Goal: Ask a question

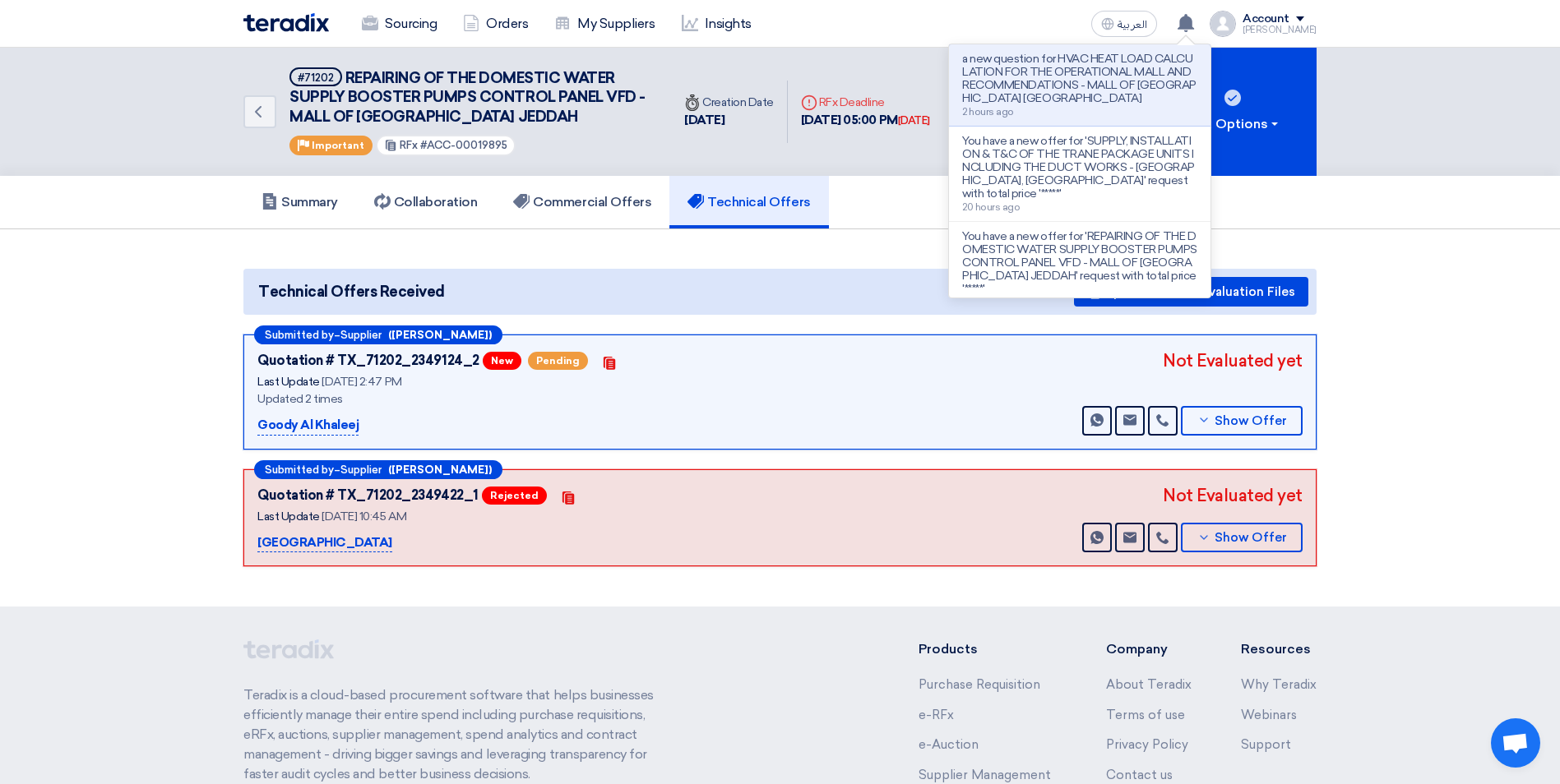
click at [1456, 247] on section "Technical Offers Received Upload General Evaluation Files Submitted by – Suppli…" at bounding box center [780, 418] width 1560 height 377
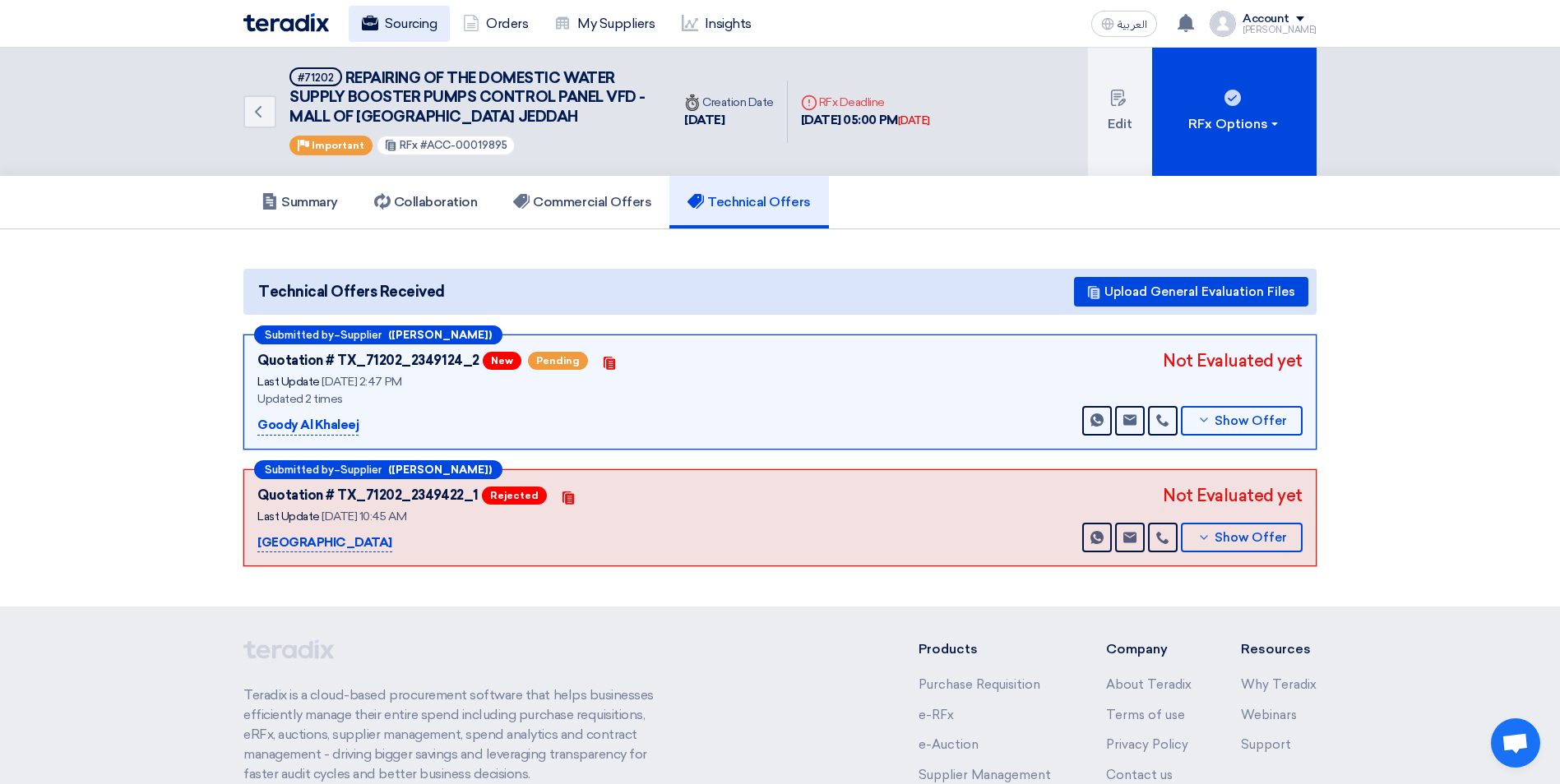
click at [383, 8] on link "Sourcing" at bounding box center [399, 24] width 101 height 36
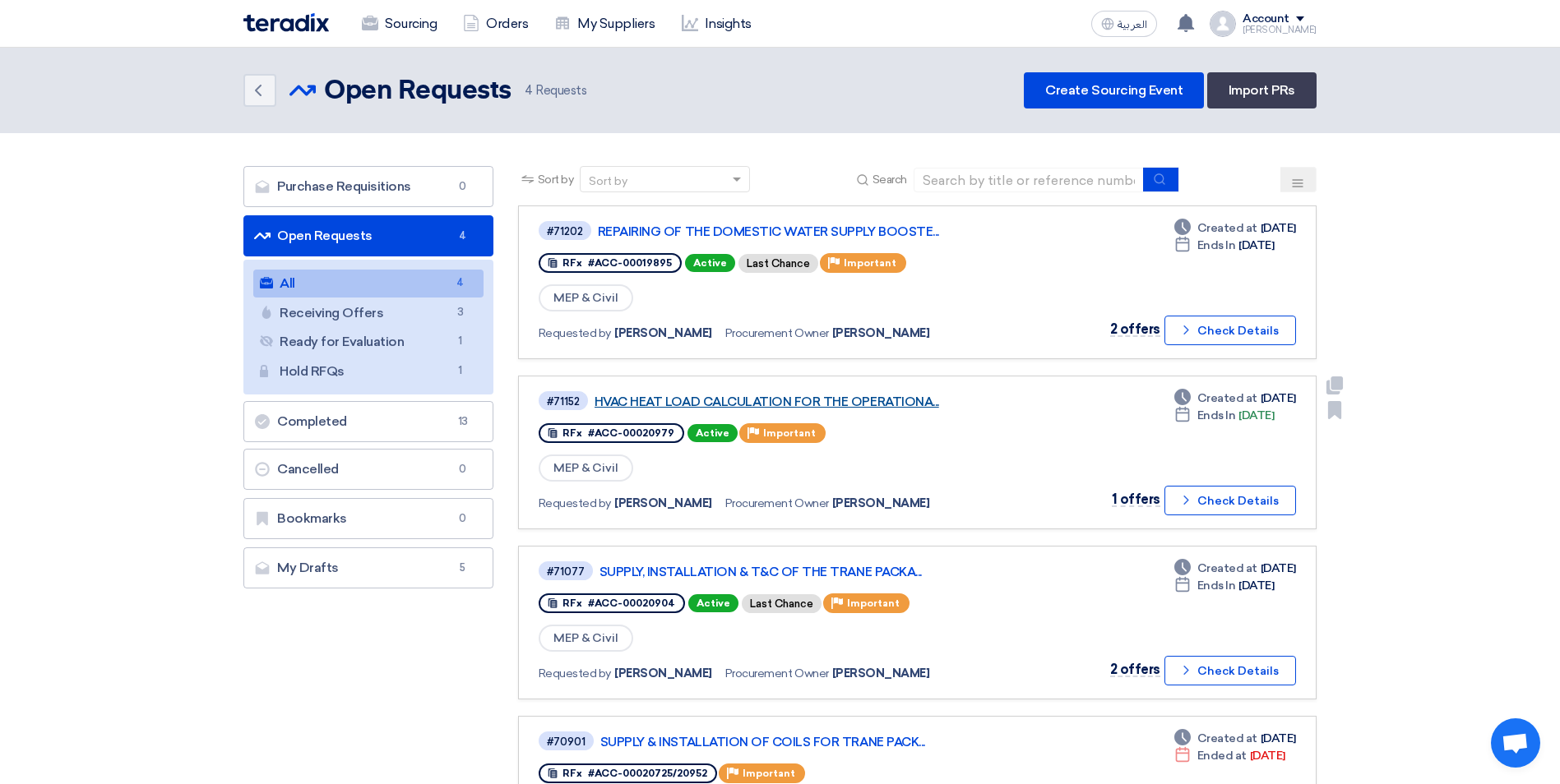
click at [858, 403] on link "HVAC HEAT LOAD CALCULATION FOR THE OPERATIONA..." at bounding box center [799, 402] width 411 height 15
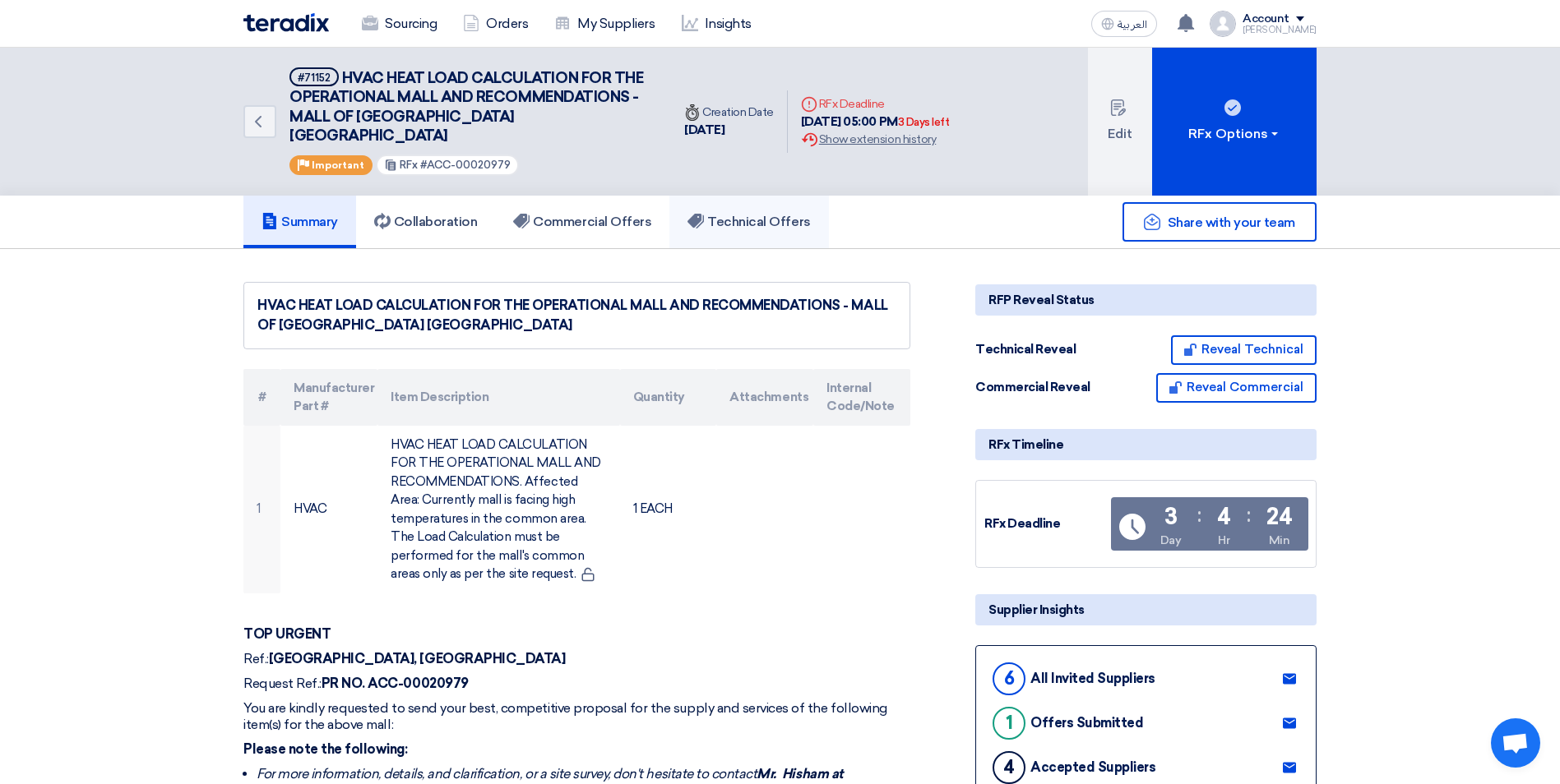
click at [779, 214] on link "Technical Offers" at bounding box center [749, 222] width 159 height 53
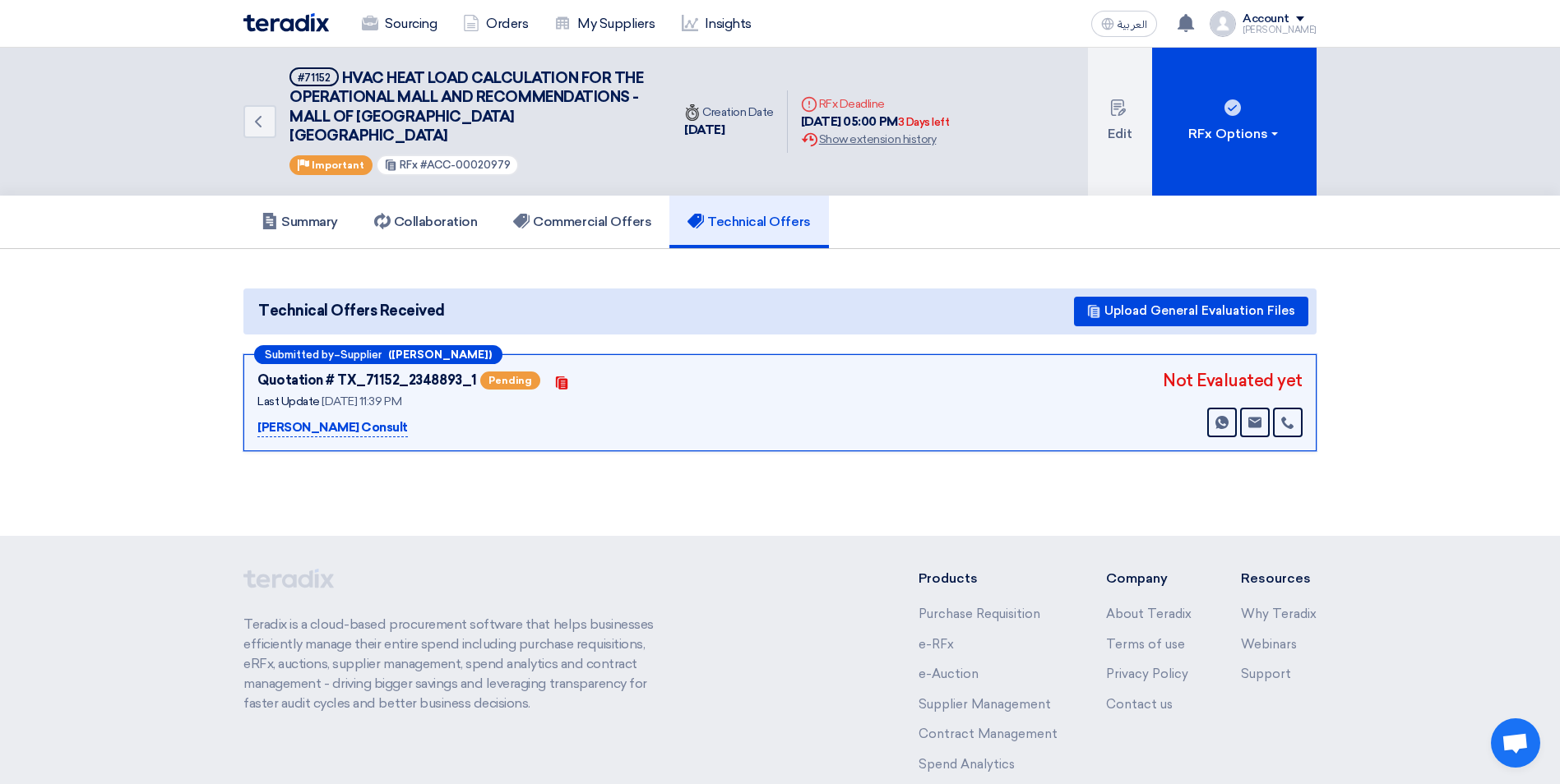
click at [1233, 28] on img at bounding box center [1223, 24] width 27 height 26
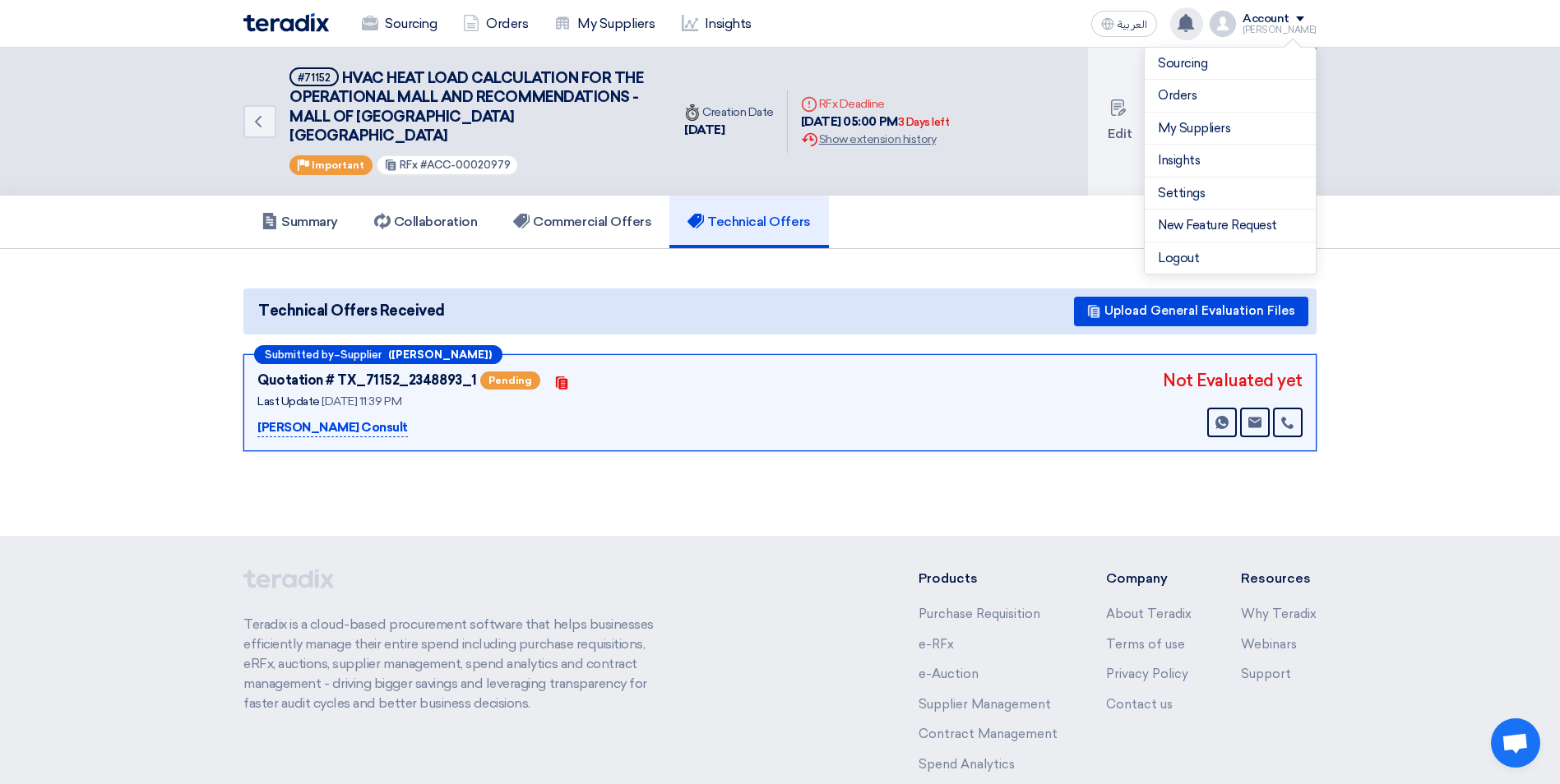
click at [1193, 28] on use at bounding box center [1185, 23] width 17 height 18
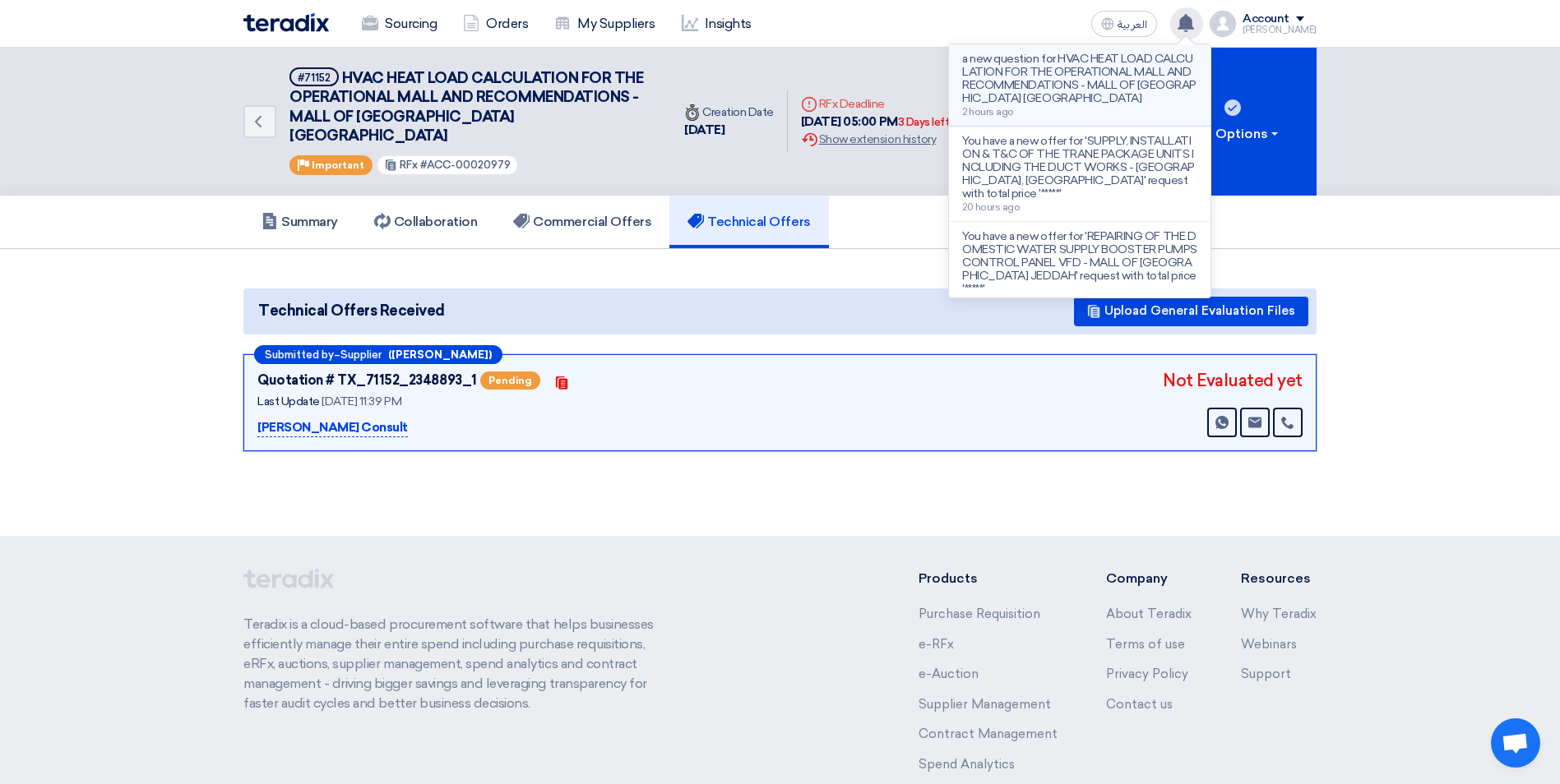
click at [1054, 102] on p "a new question for HVAC HEAT LOAD CALCULATION FOR THE OPERATIONAL MALL AND RECO…" at bounding box center [1079, 79] width 235 height 53
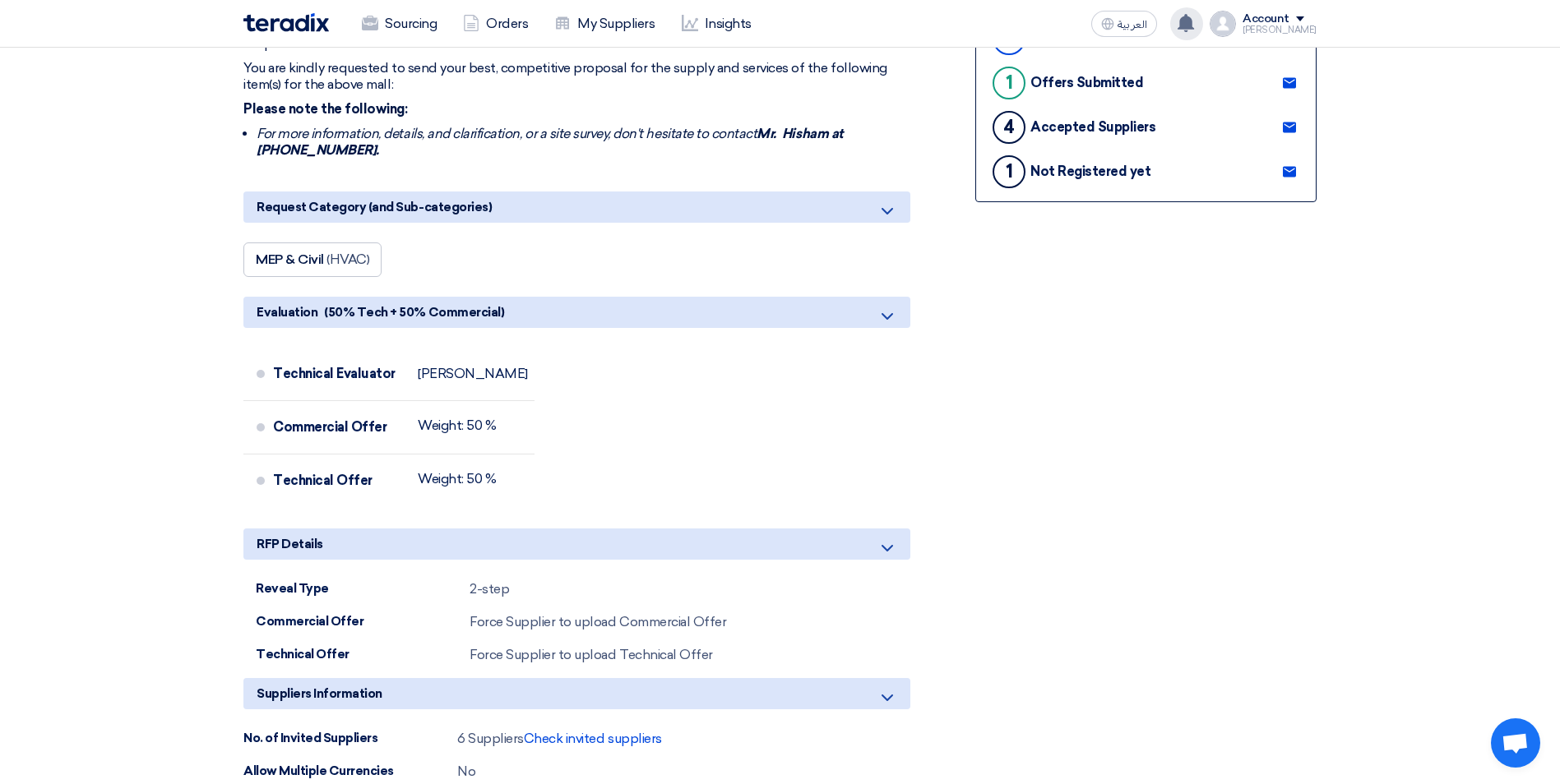
scroll to position [312, 0]
